Goal: Navigation & Orientation: Find specific page/section

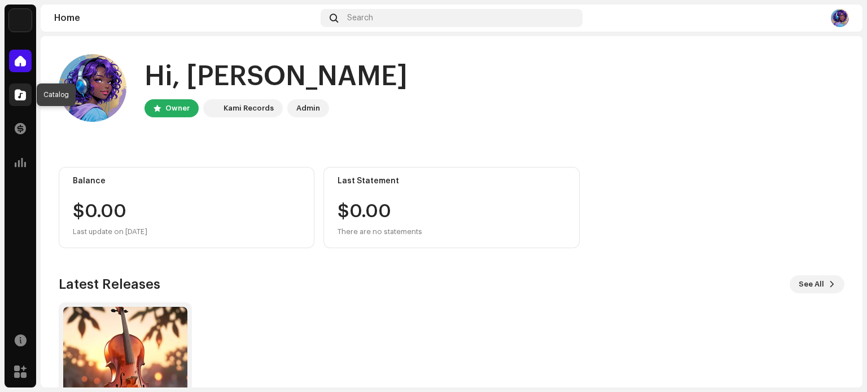
click at [18, 95] on span at bounding box center [20, 94] width 11 height 9
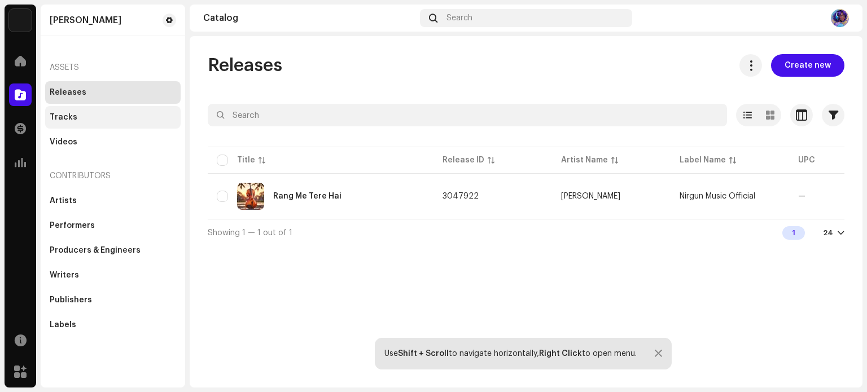
click at [65, 120] on div "Tracks" at bounding box center [64, 117] width 28 height 9
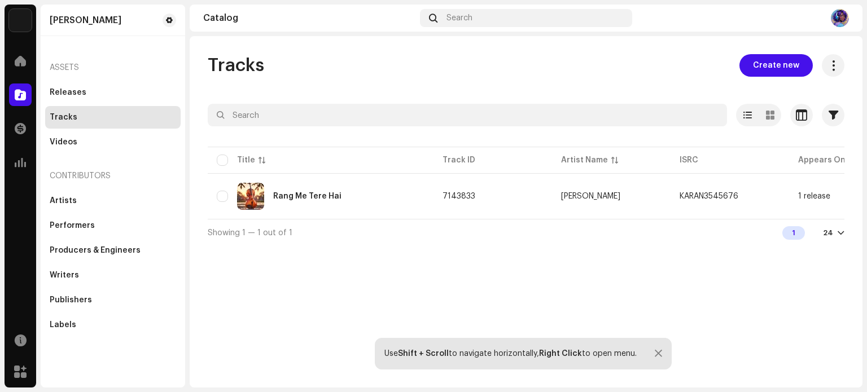
drag, startPoint x: 388, startPoint y: 223, endPoint x: 559, endPoint y: 223, distance: 171.5
click at [559, 223] on div "Selected 0 Options Filters Distribution status In progress Not started Creation…" at bounding box center [526, 175] width 636 height 142
drag, startPoint x: 526, startPoint y: 223, endPoint x: 670, endPoint y: 220, distance: 143.9
click at [670, 220] on div "Selected 0 Options Filters Distribution status In progress Not started Creation…" at bounding box center [526, 175] width 636 height 142
click at [656, 352] on div at bounding box center [657, 353] width 7 height 9
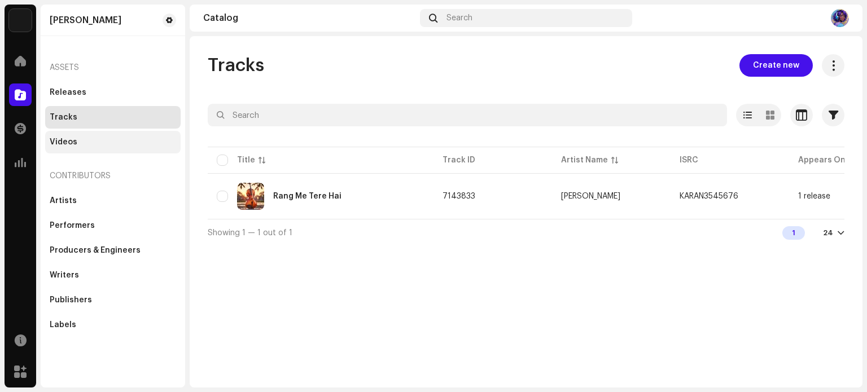
click at [61, 141] on div "Videos" at bounding box center [64, 142] width 28 height 9
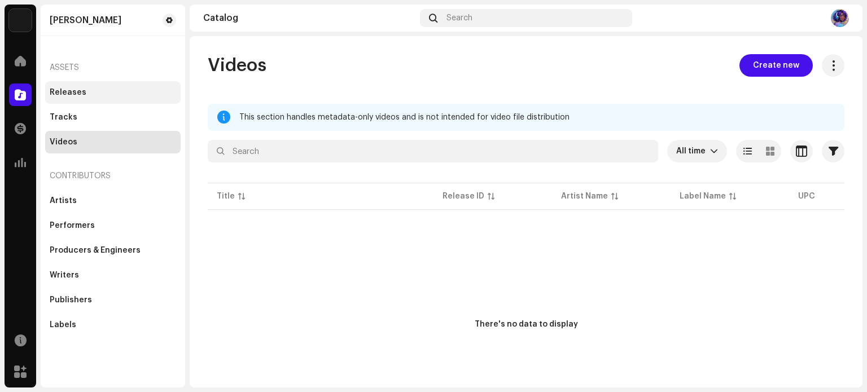
click at [71, 93] on div "Releases" at bounding box center [68, 92] width 37 height 9
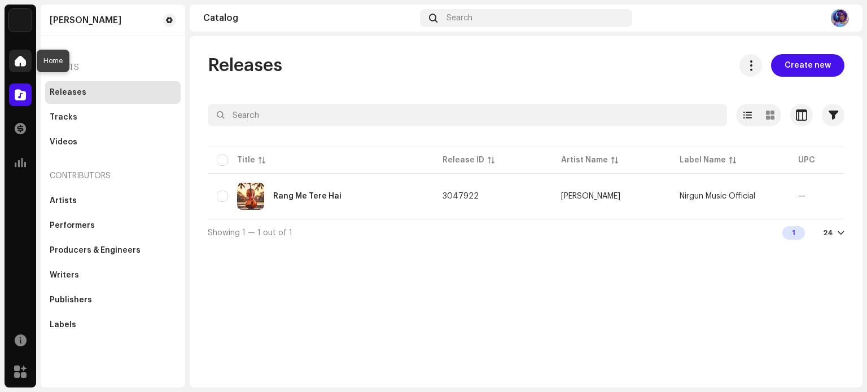
click at [27, 59] on div at bounding box center [20, 61] width 23 height 23
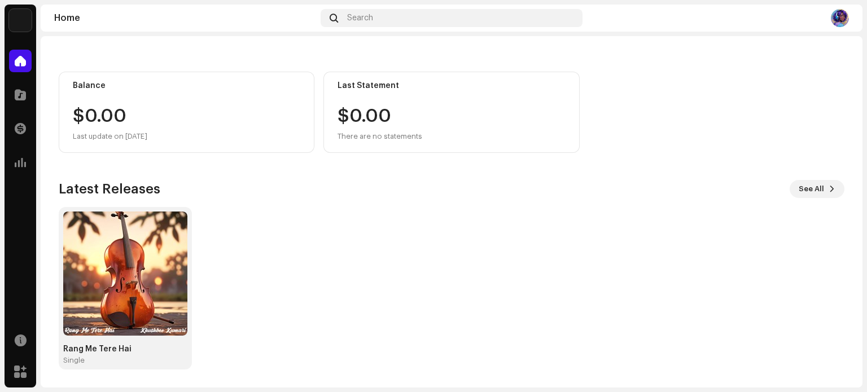
scroll to position [95, 0]
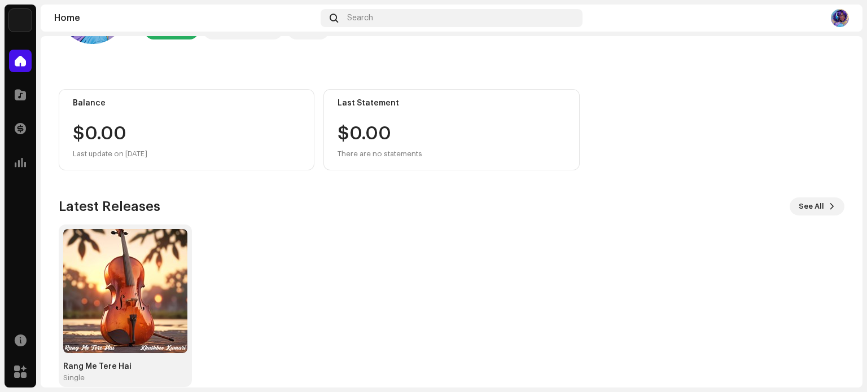
scroll to position [95, 0]
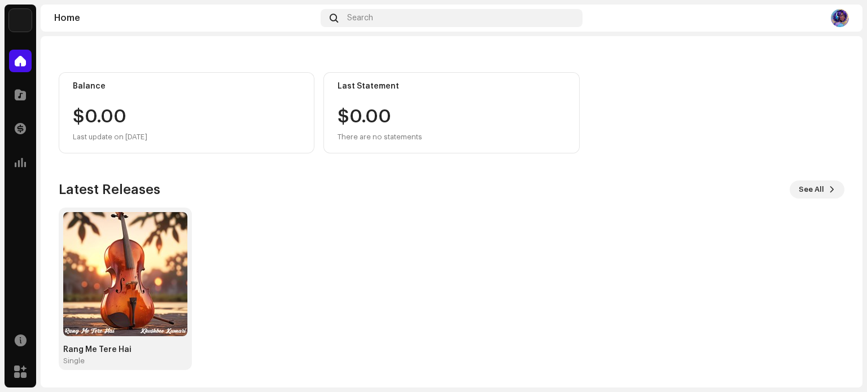
drag, startPoint x: 841, startPoint y: 16, endPoint x: 843, endPoint y: 36, distance: 19.9
click at [841, 17] on img at bounding box center [839, 18] width 18 height 18
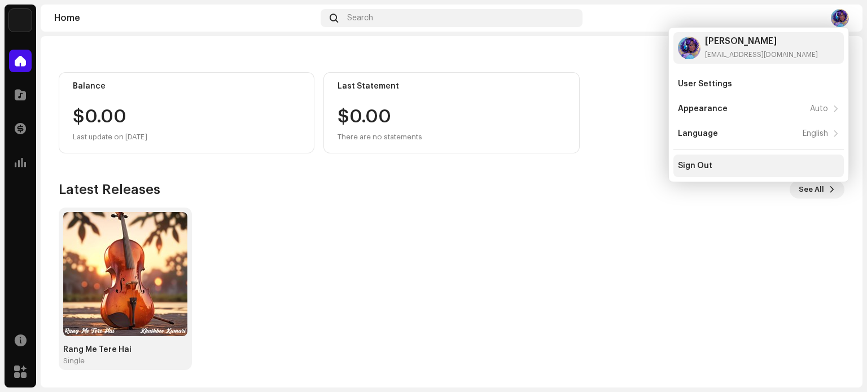
click at [706, 171] on div "Sign Out" at bounding box center [758, 166] width 170 height 23
